Goal: Navigation & Orientation: Understand site structure

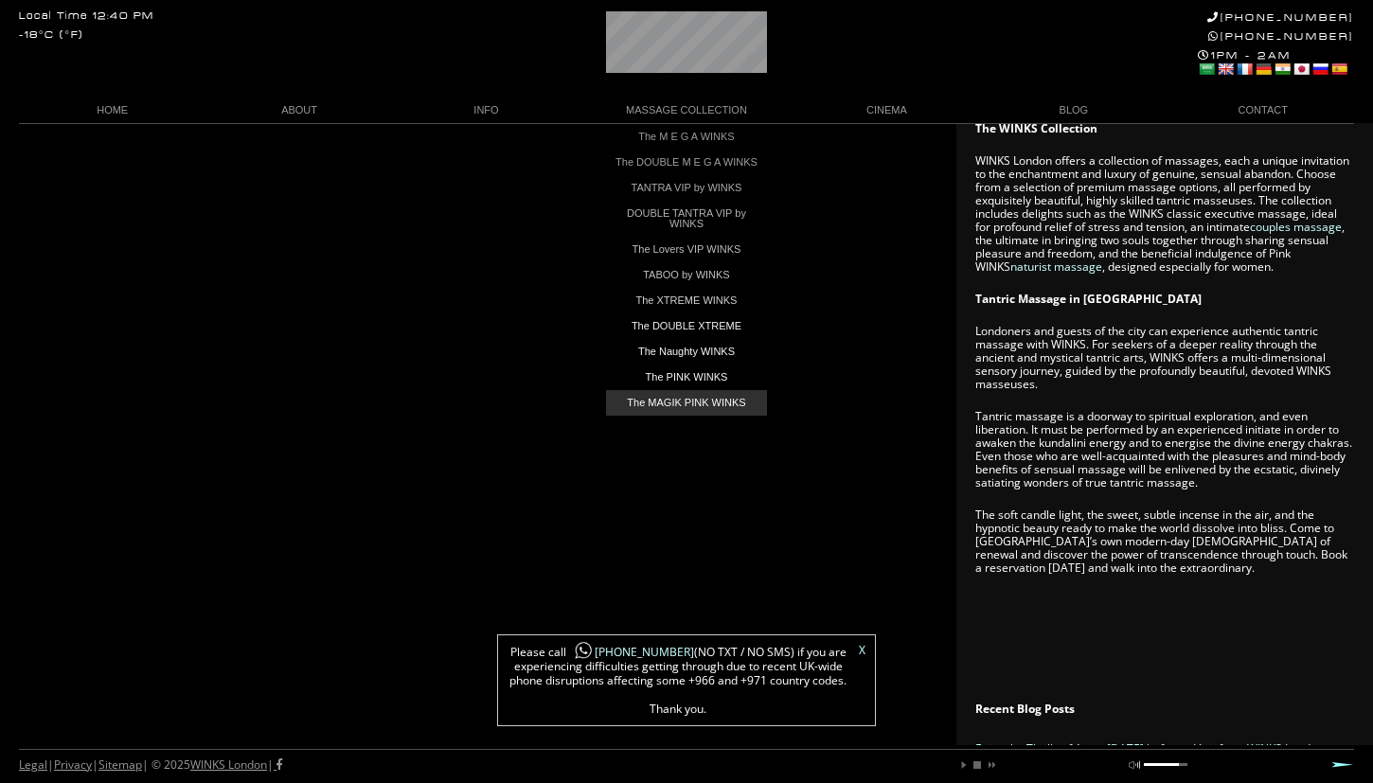
click at [689, 403] on link "The MAGIK PINK WINKS" at bounding box center [686, 403] width 161 height 26
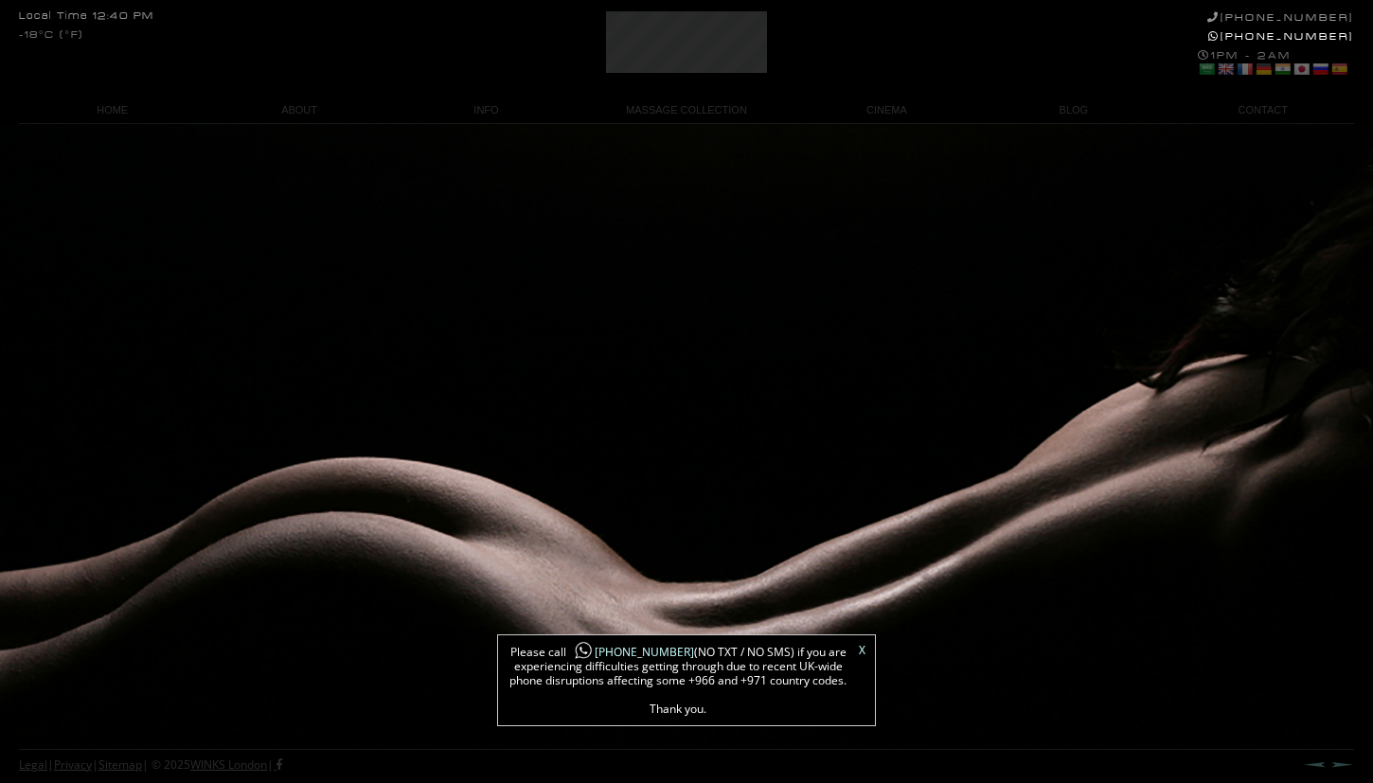
scroll to position [283, 0]
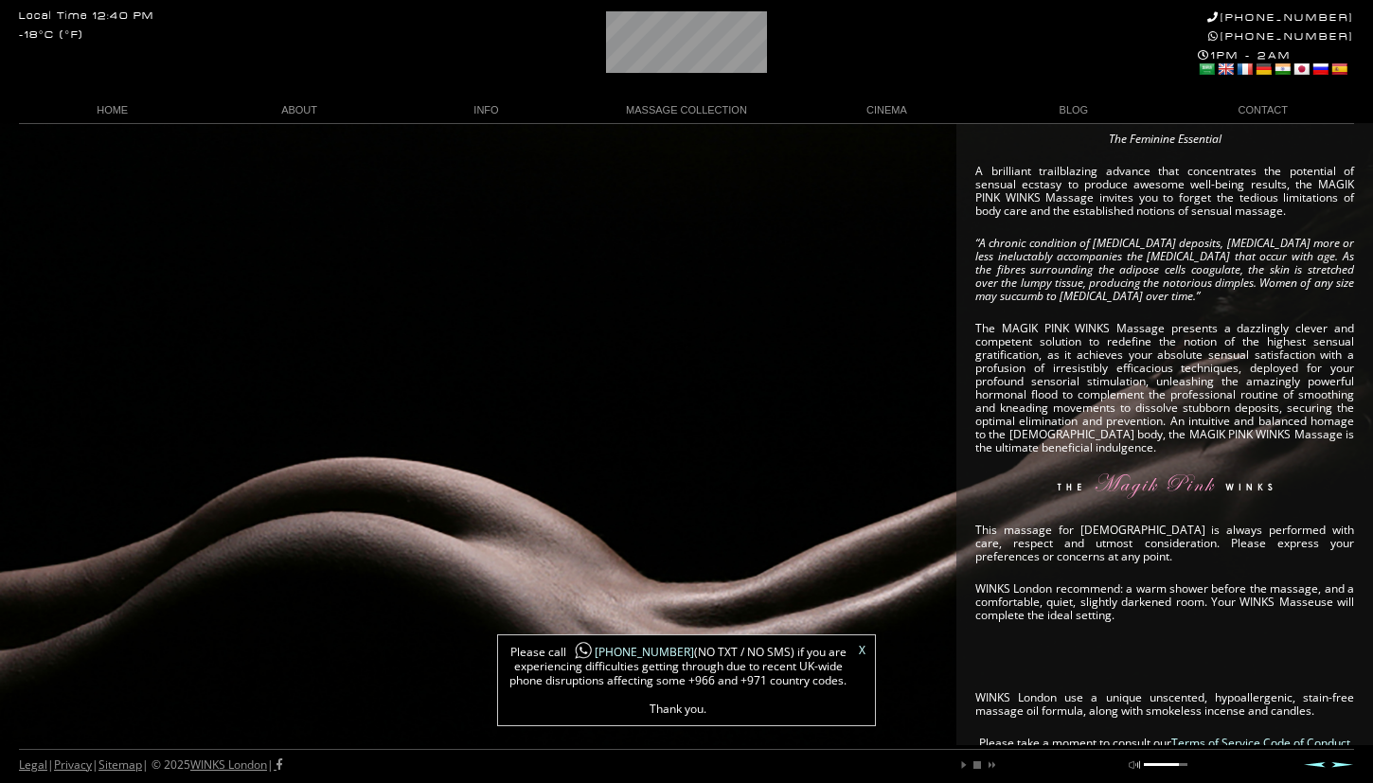
click at [862, 654] on link "X" at bounding box center [862, 650] width 7 height 11
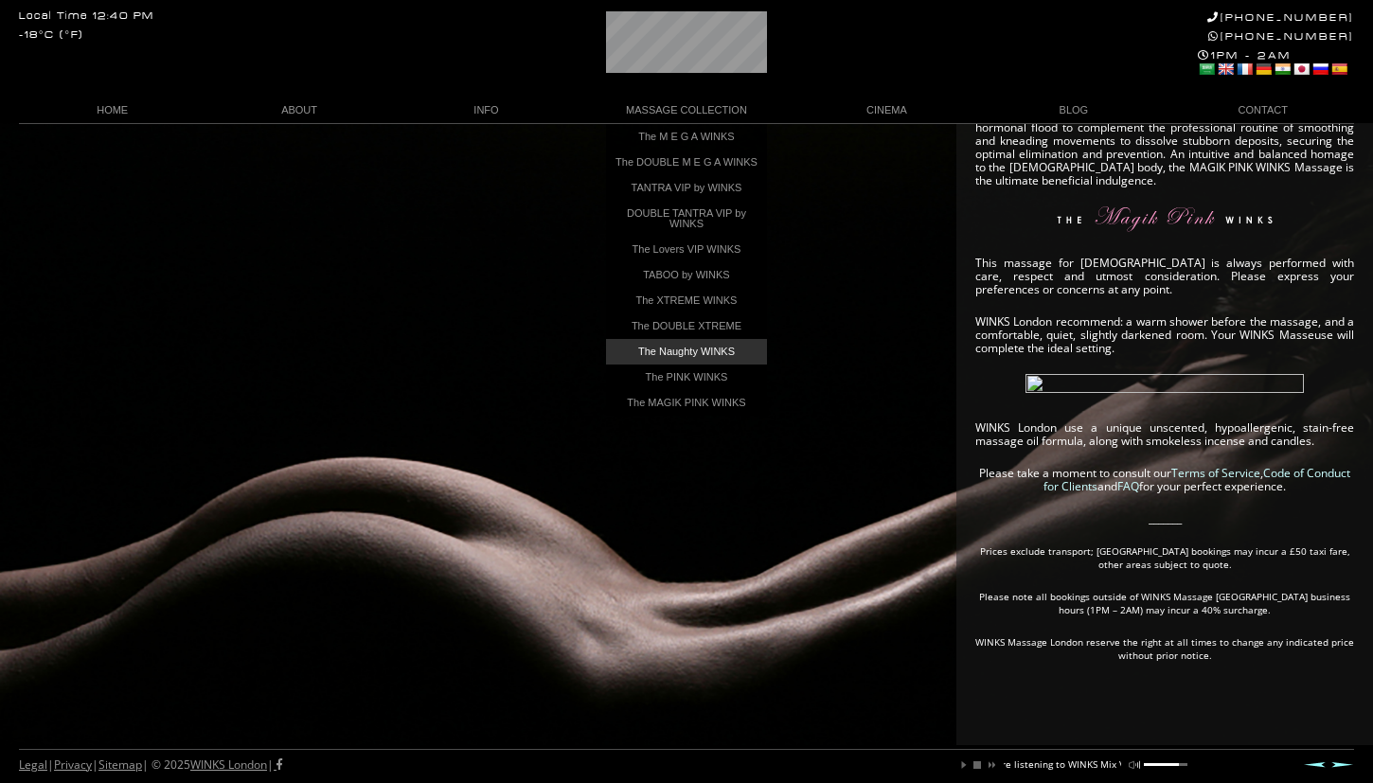
click at [730, 359] on link "The Naughty WINKS" at bounding box center [686, 352] width 161 height 26
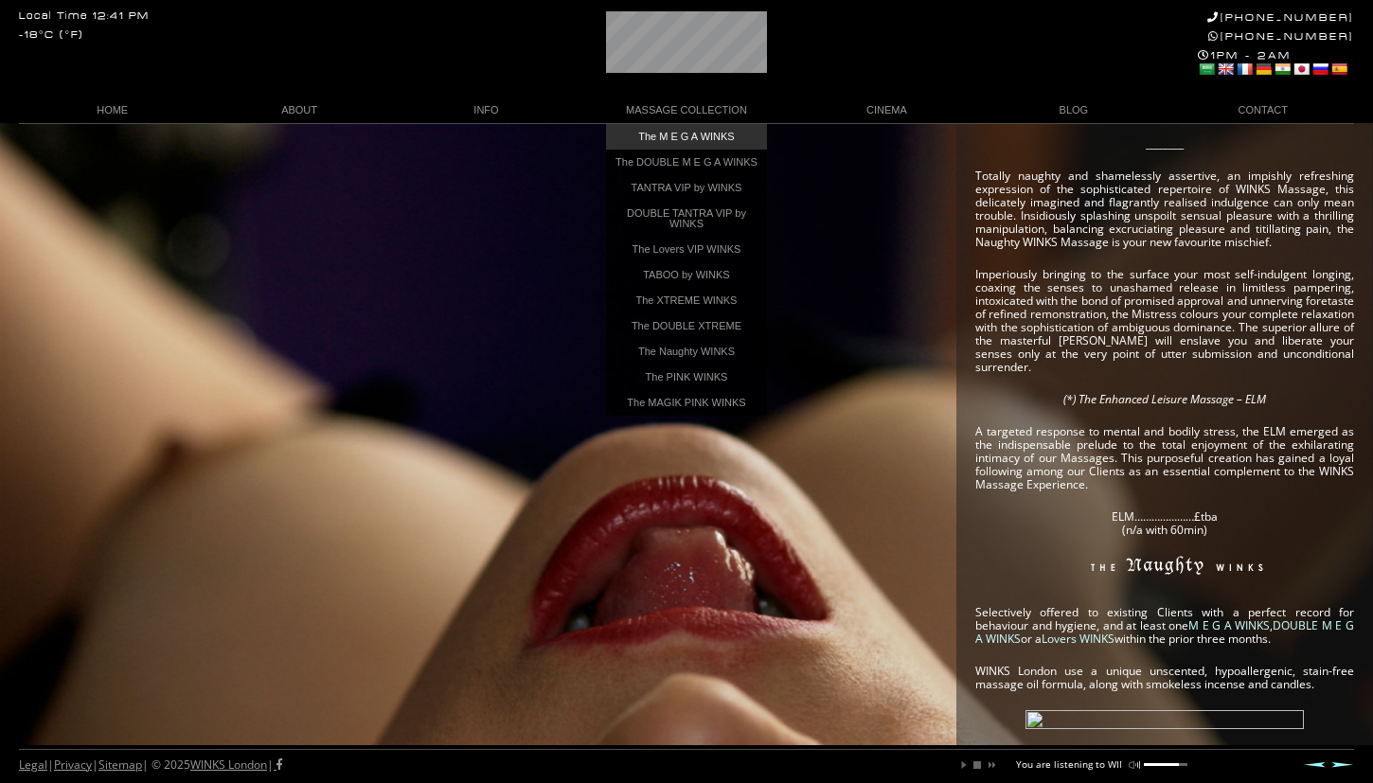
click at [684, 144] on link "The M E G A WINKS" at bounding box center [686, 137] width 161 height 26
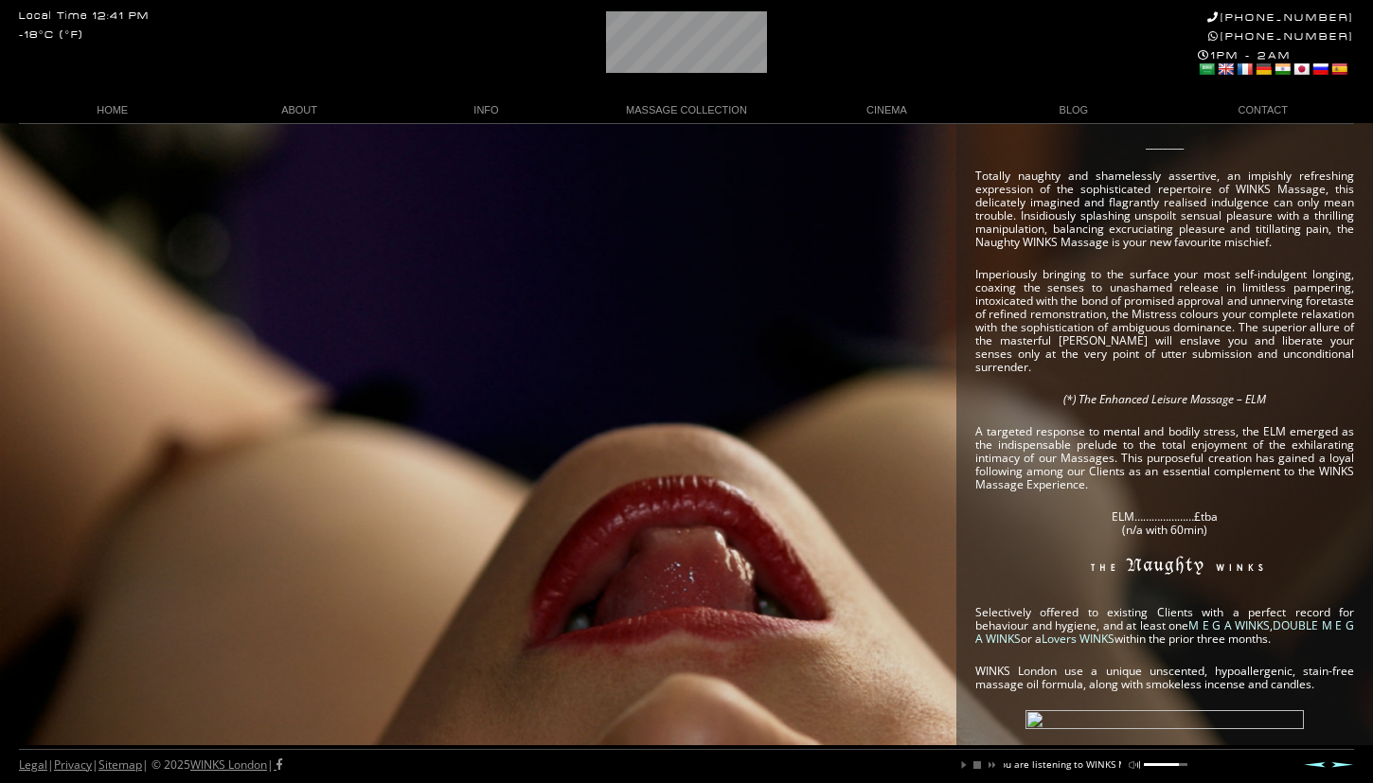
scroll to position [0, 129]
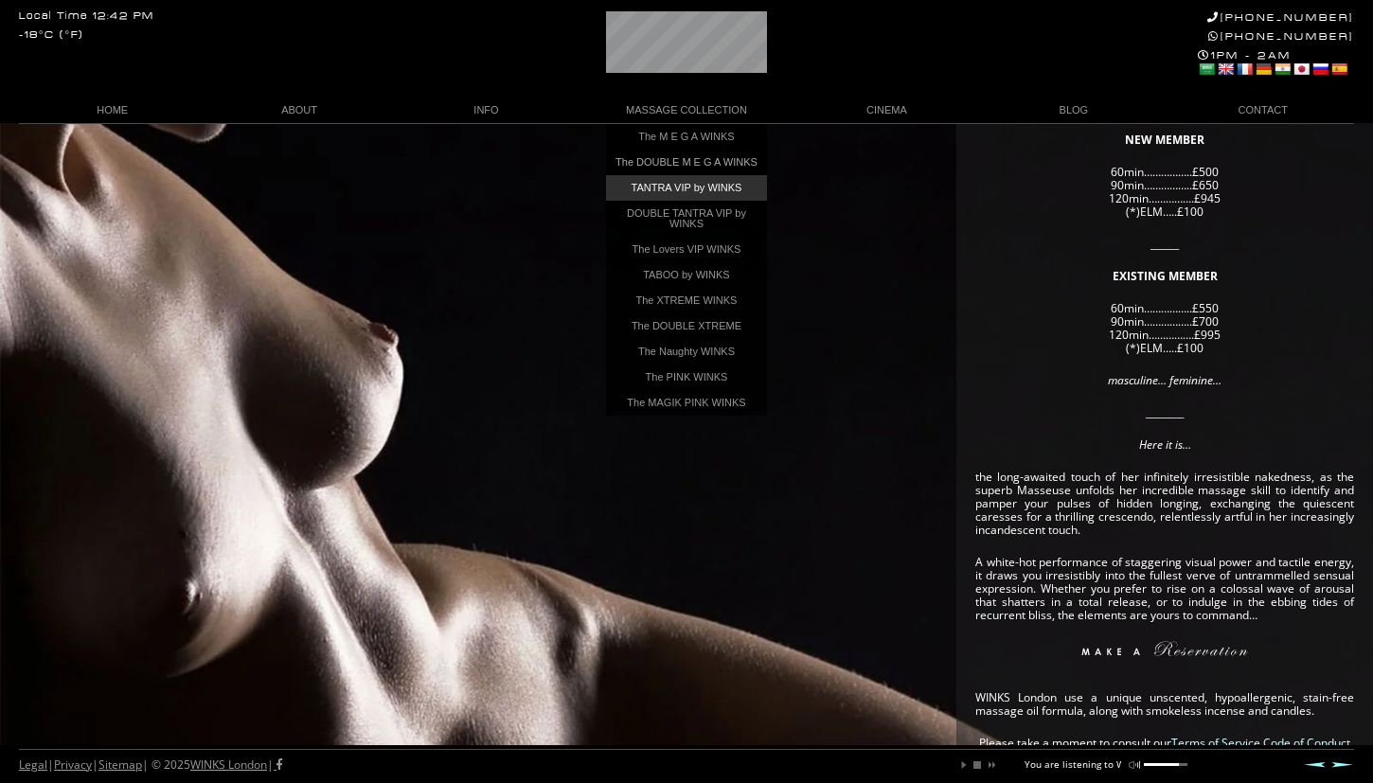
click at [727, 190] on link "TANTRA VIP by WINKS" at bounding box center [686, 188] width 161 height 26
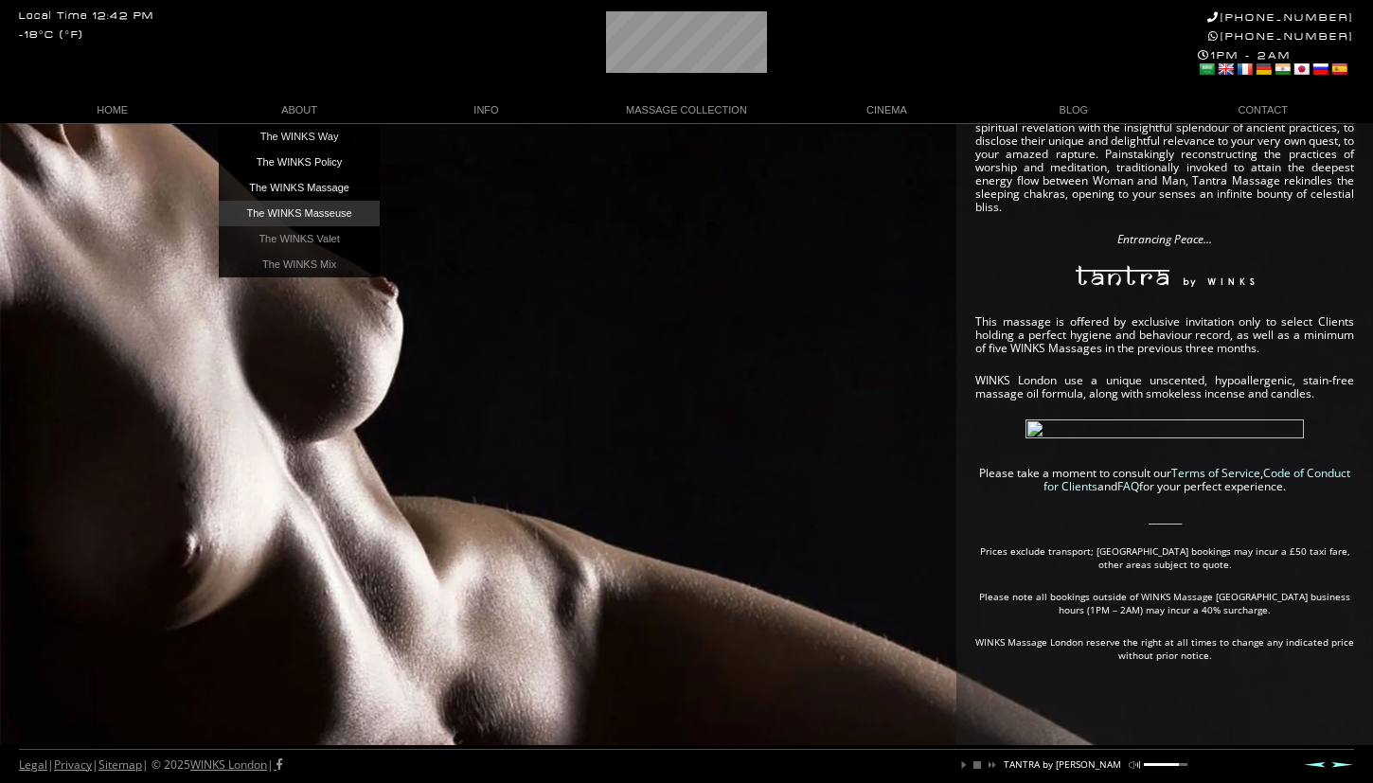
click at [334, 210] on link "The WINKS Masseuse" at bounding box center [299, 214] width 161 height 26
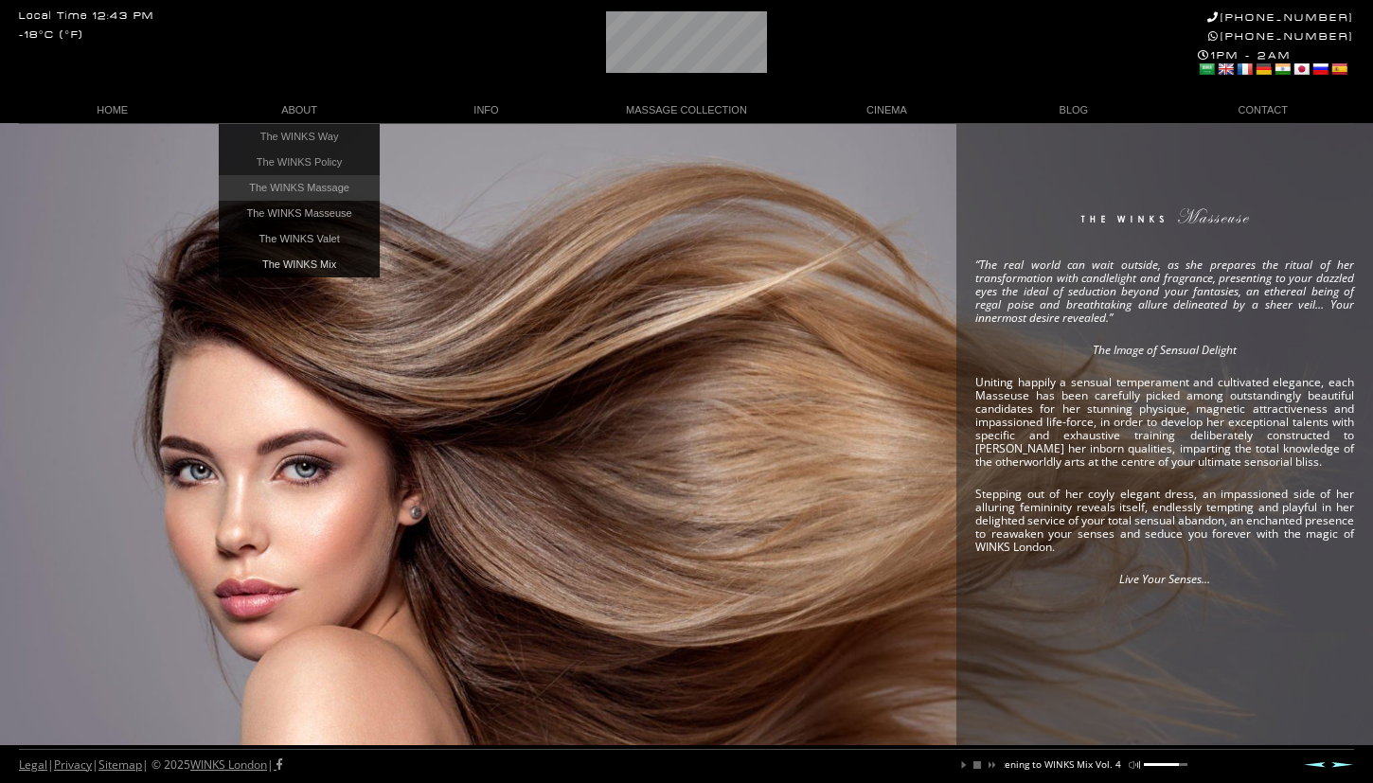
click at [340, 189] on link "The WINKS Massage" at bounding box center [299, 188] width 161 height 26
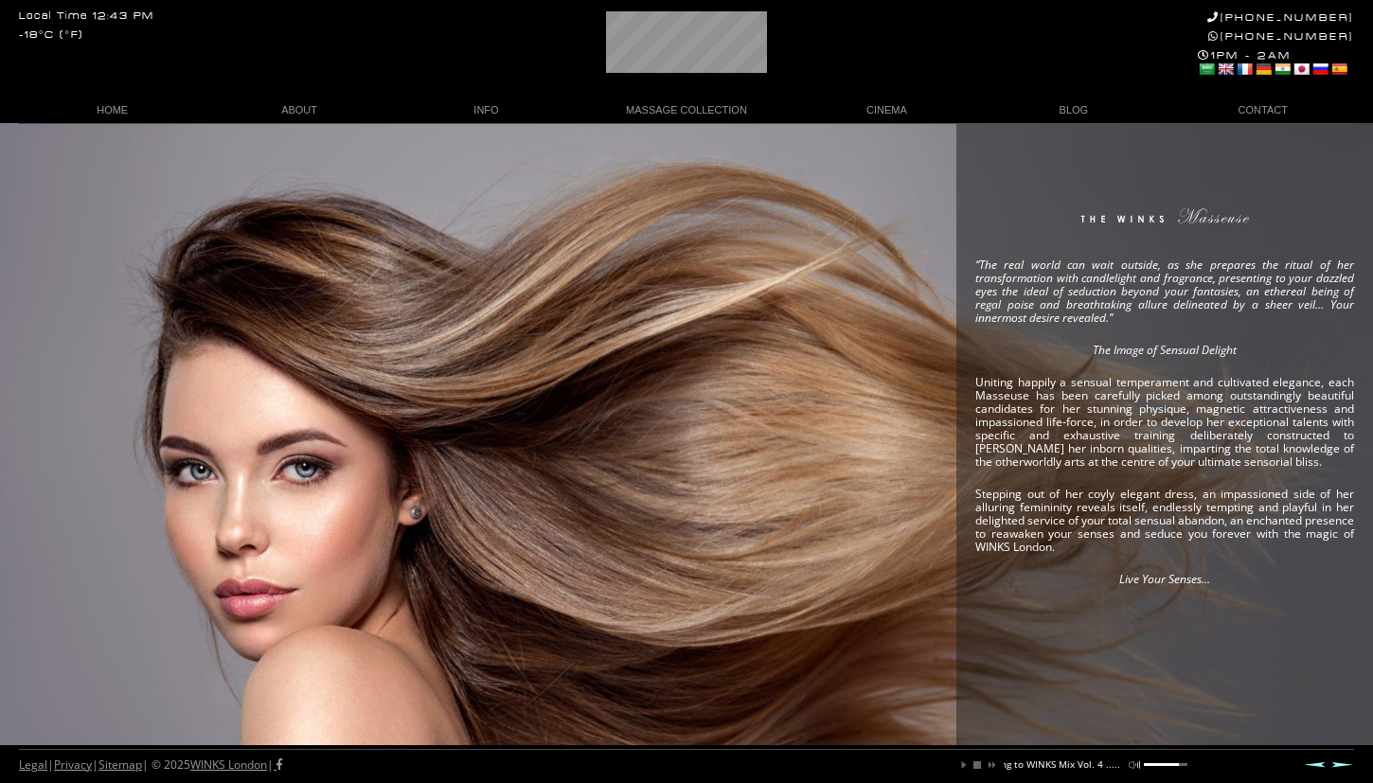
scroll to position [0, 189]
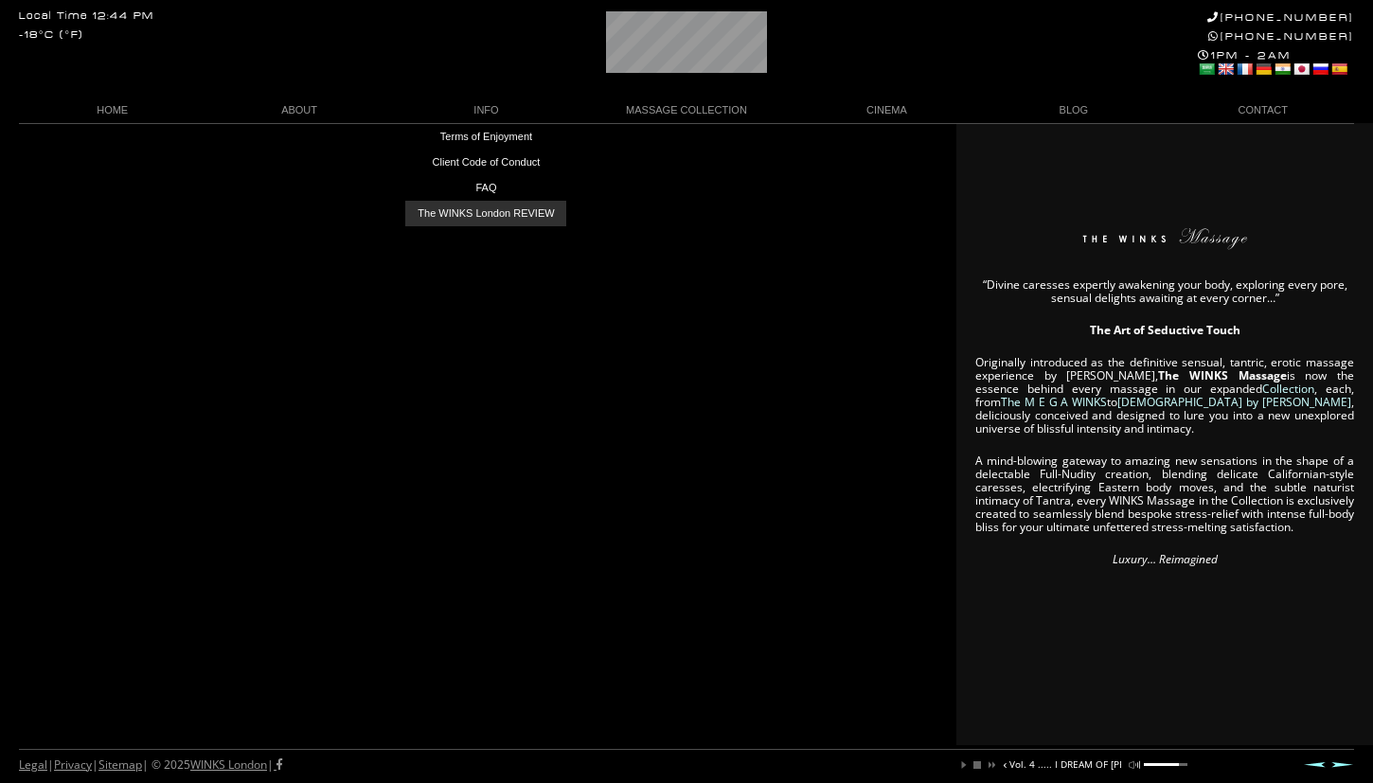
click at [514, 209] on link "The WINKS London REVIEW" at bounding box center [485, 214] width 161 height 26
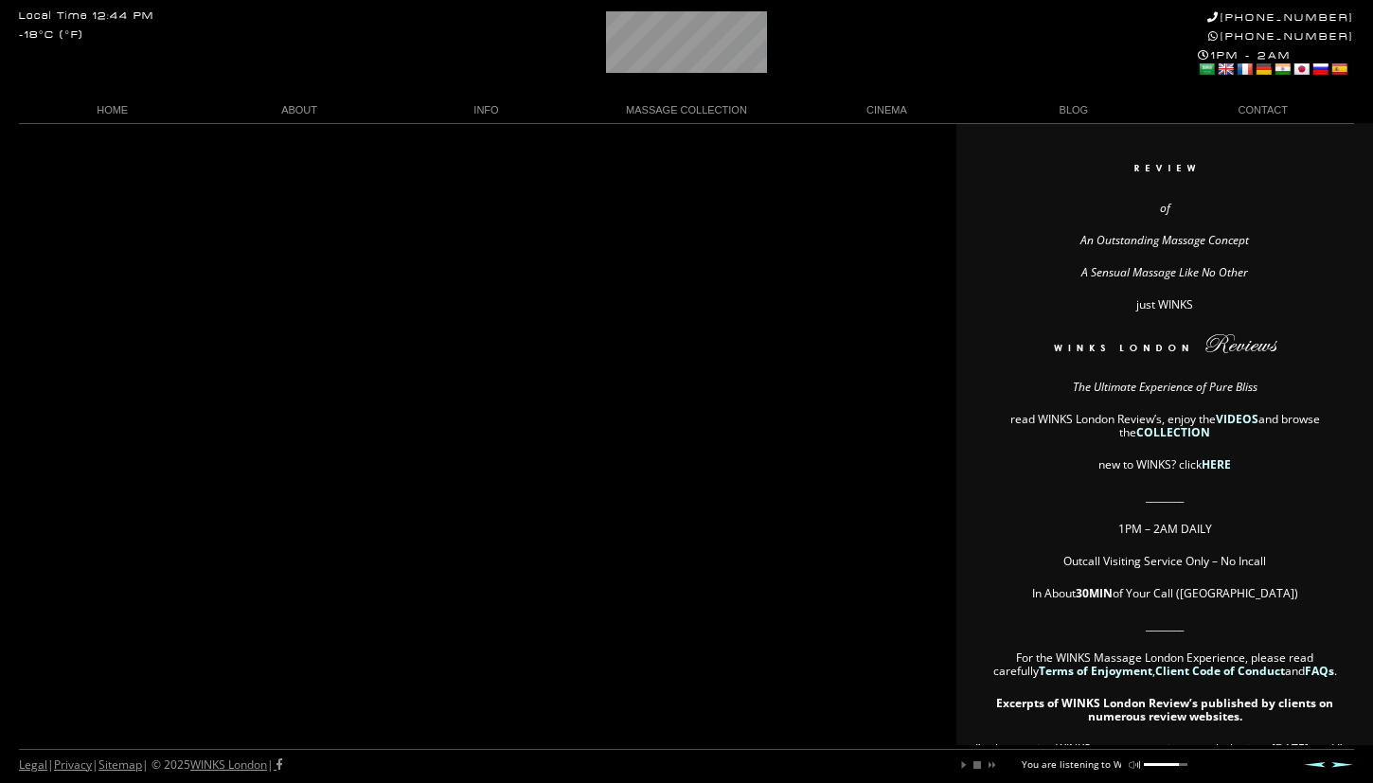
click at [1229, 418] on strong "VIDEOS" at bounding box center [1237, 419] width 43 height 16
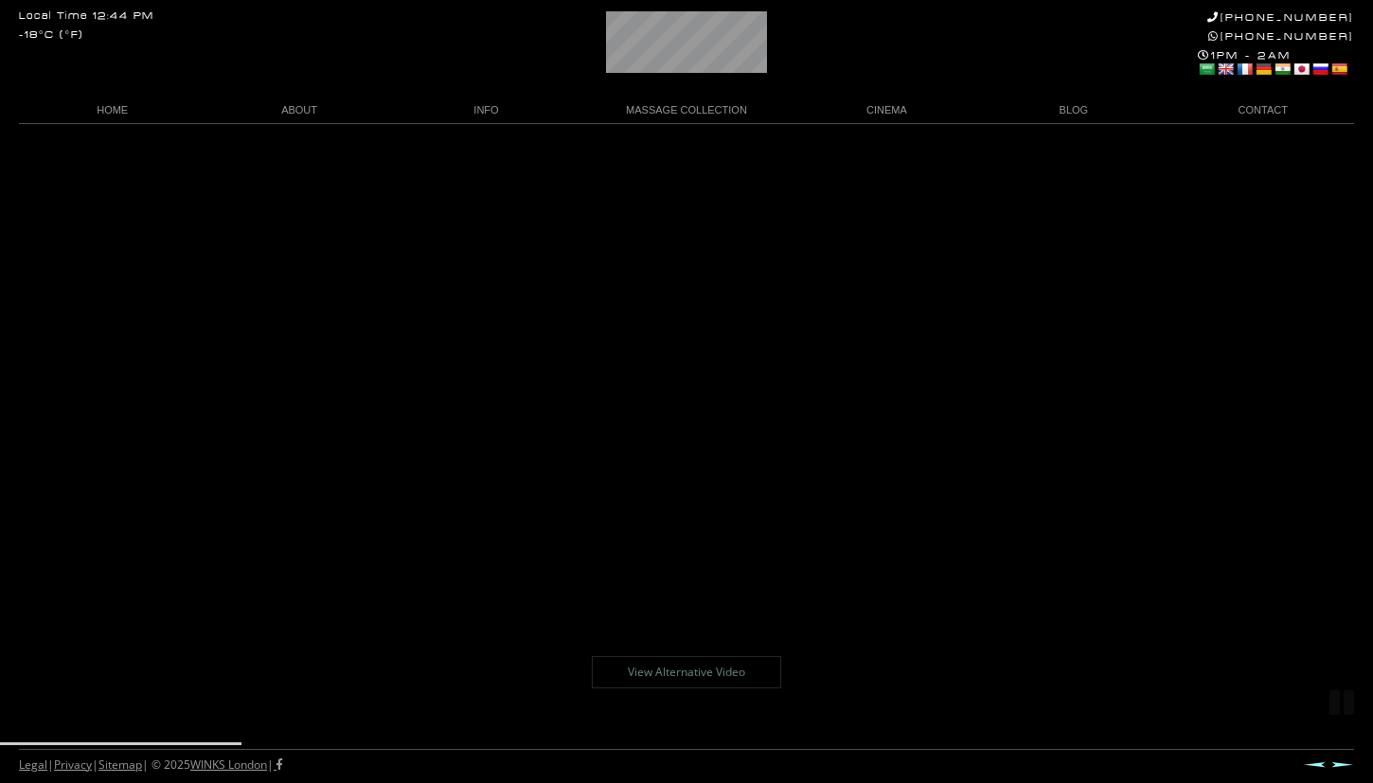
click at [721, 678] on link "View Alternative Video" at bounding box center [686, 672] width 189 height 32
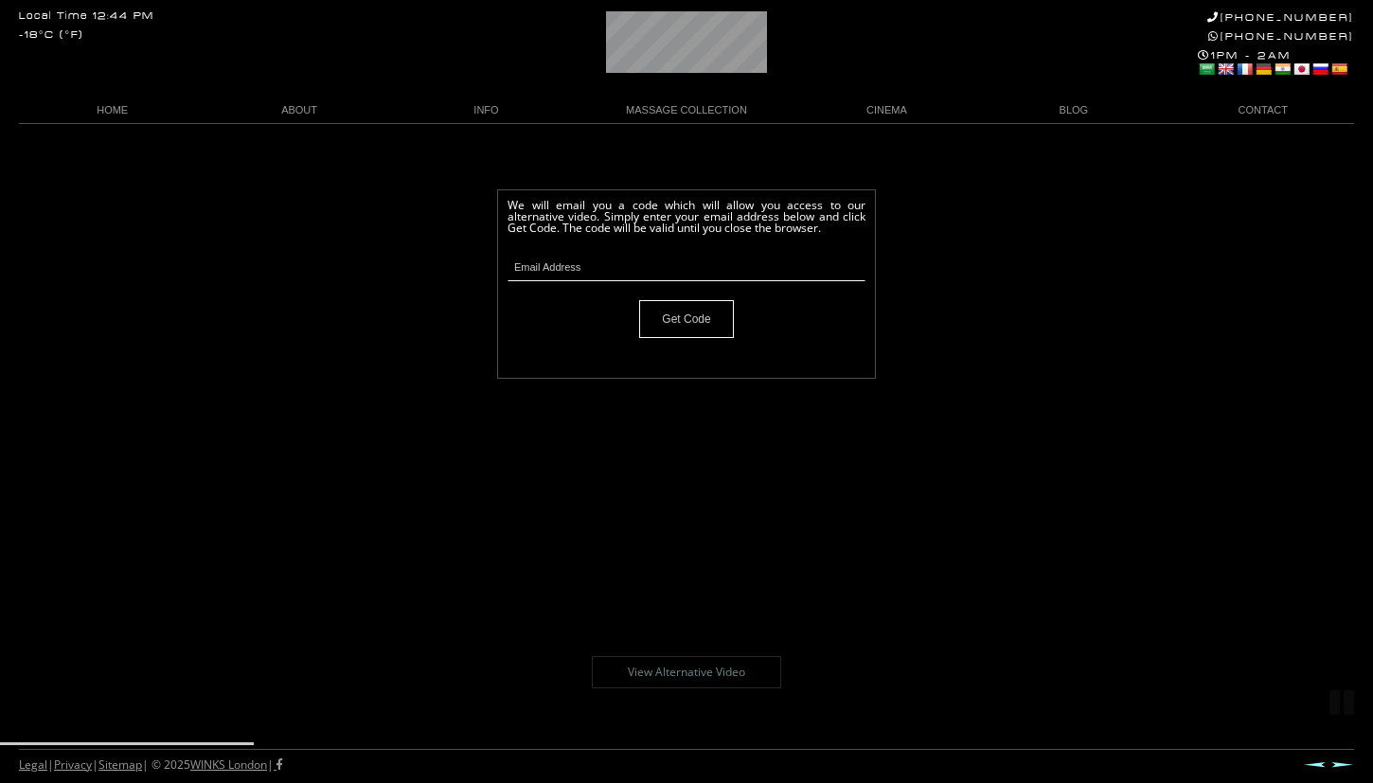
click at [903, 357] on body "Local Time 12:44 PM -18°C (°F) [PHONE_NUMBER] [PHONE_NUMBER] 1PM - 2AM Select L…" at bounding box center [686, 453] width 1373 height 660
click at [889, 117] on link "CINEMA" at bounding box center [887, 111] width 187 height 26
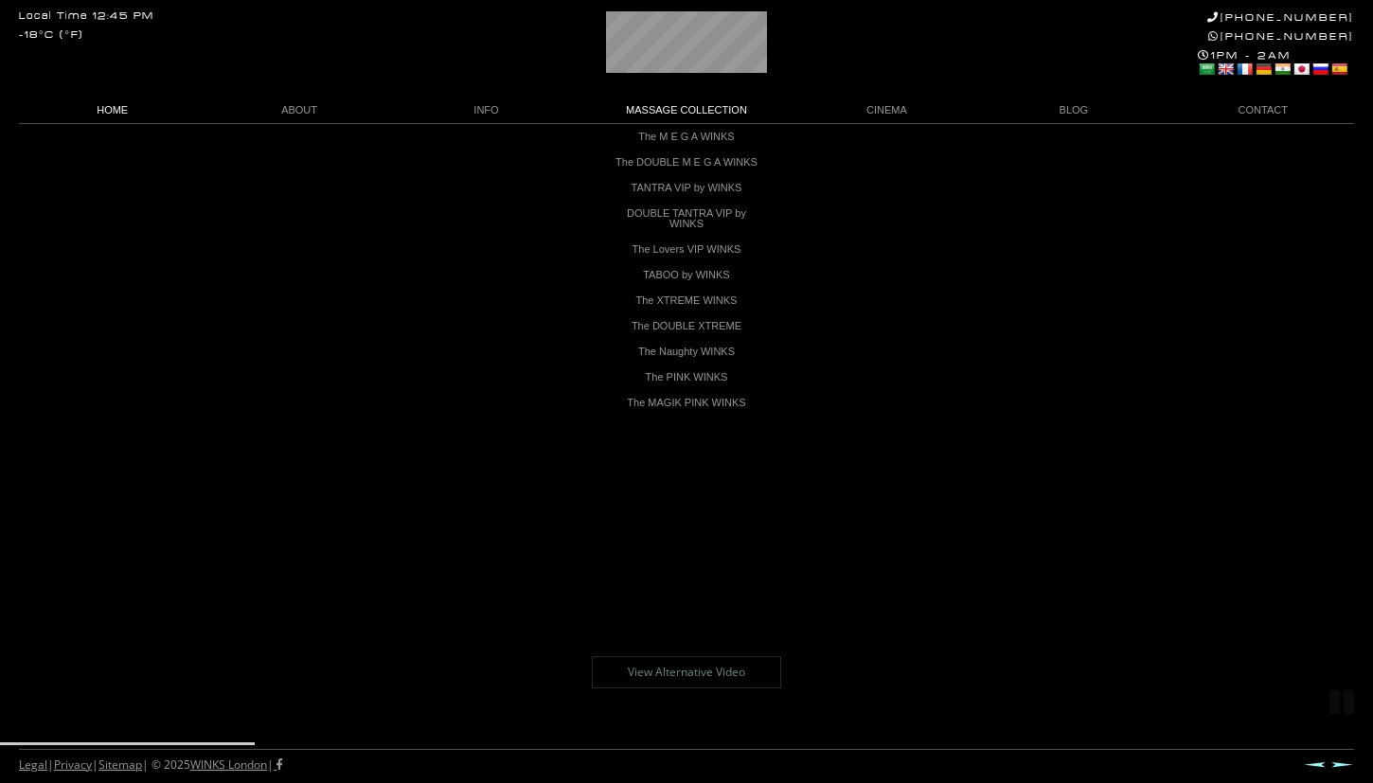
click at [129, 107] on link "HOME" at bounding box center [112, 111] width 187 height 26
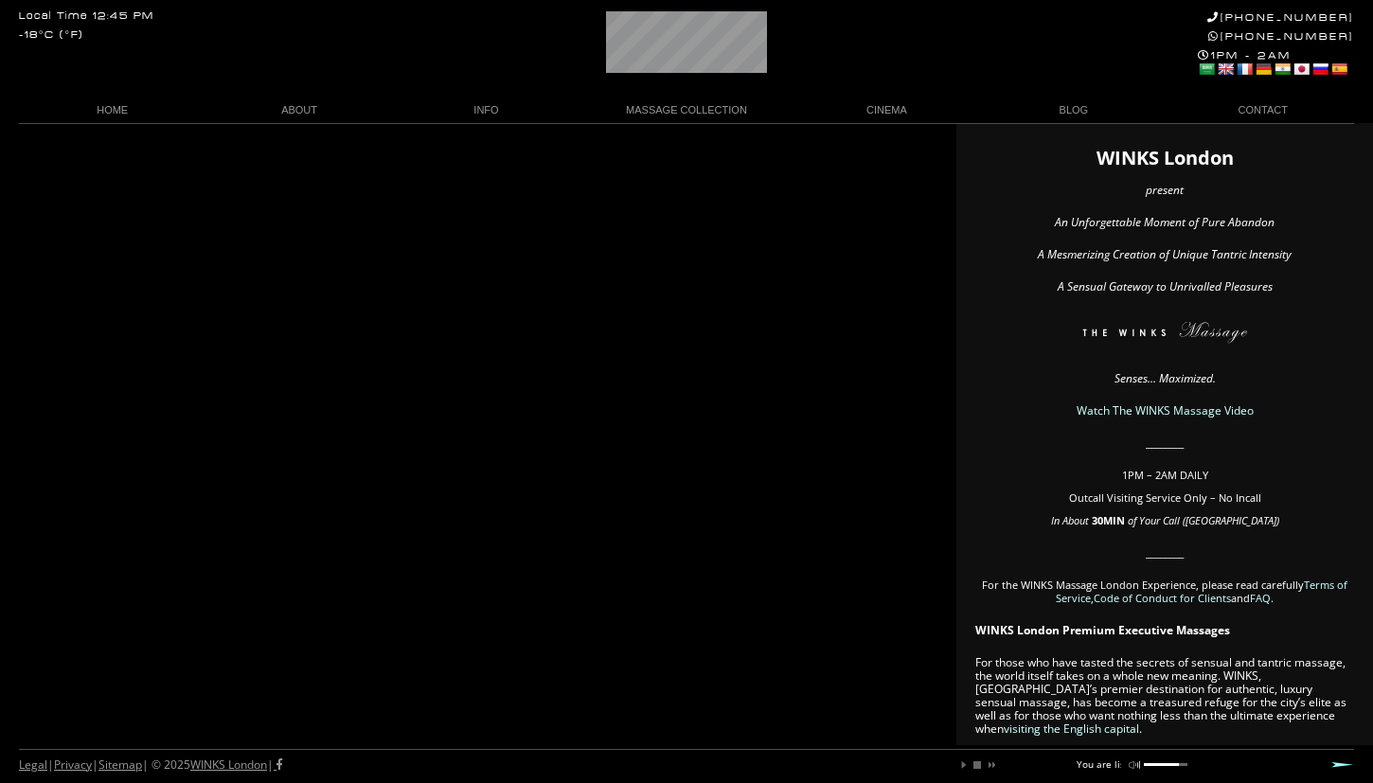
click at [1135, 768] on link "mute" at bounding box center [1134, 765] width 11 height 11
